Goal: Information Seeking & Learning: Learn about a topic

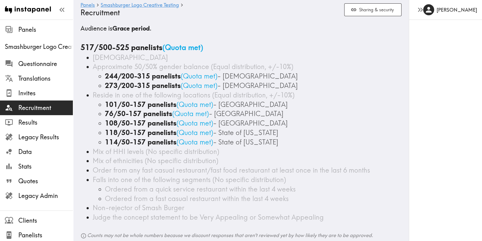
scroll to position [6, 0]
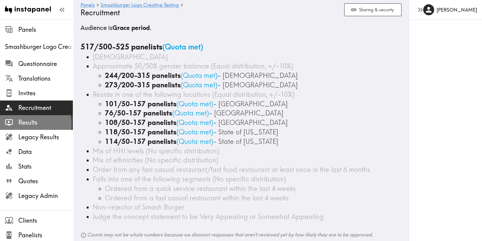
click at [35, 124] on span "Results" at bounding box center [45, 122] width 55 height 9
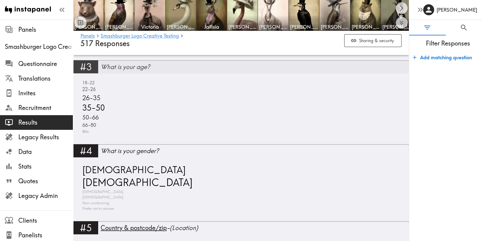
scroll to position [379, 0]
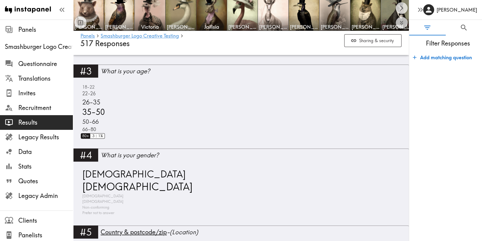
click at [88, 134] on span "80+" at bounding box center [85, 136] width 8 height 6
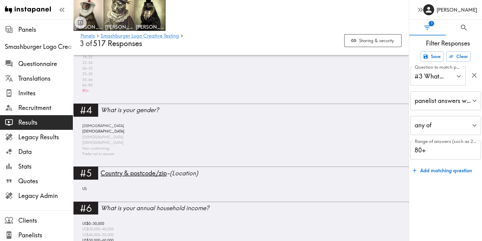
scroll to position [318, 0]
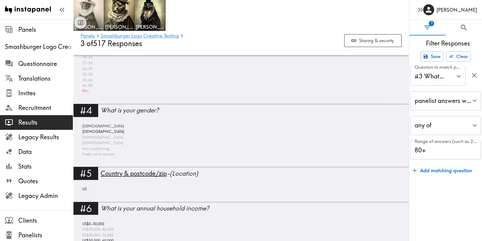
click at [98, 12] on img at bounding box center [89, 15] width 32 height 32
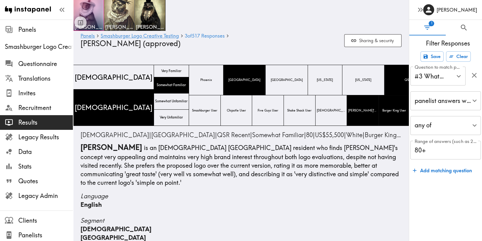
click at [113, 11] on img at bounding box center [119, 15] width 32 height 32
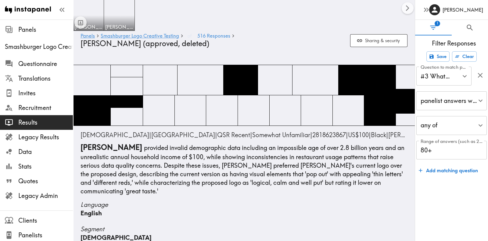
type input "#3 What is your age?"
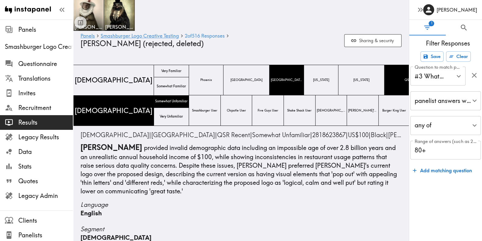
click at [39, 123] on span "Results" at bounding box center [45, 122] width 55 height 9
click at [120, 36] on link "Smashburger Logo Creative Testing" at bounding box center [140, 36] width 78 height 6
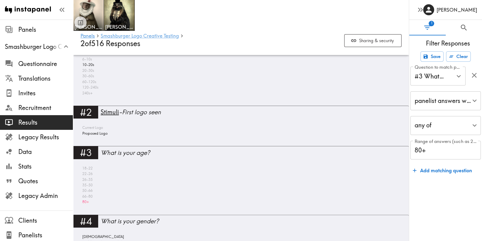
scroll to position [235, 0]
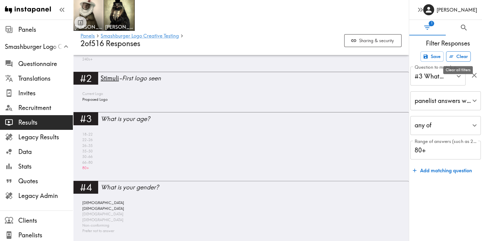
click at [466, 54] on button "Clear" at bounding box center [458, 56] width 25 height 10
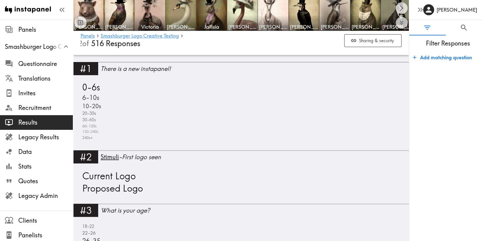
scroll to position [302, 0]
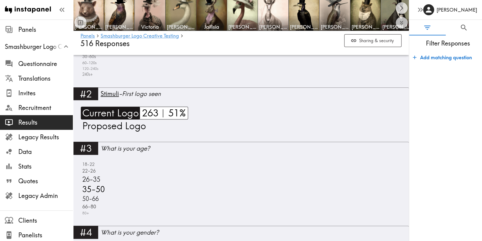
click at [111, 114] on span "Current Logo" at bounding box center [110, 112] width 58 height 13
